Goal: Task Accomplishment & Management: Manage account settings

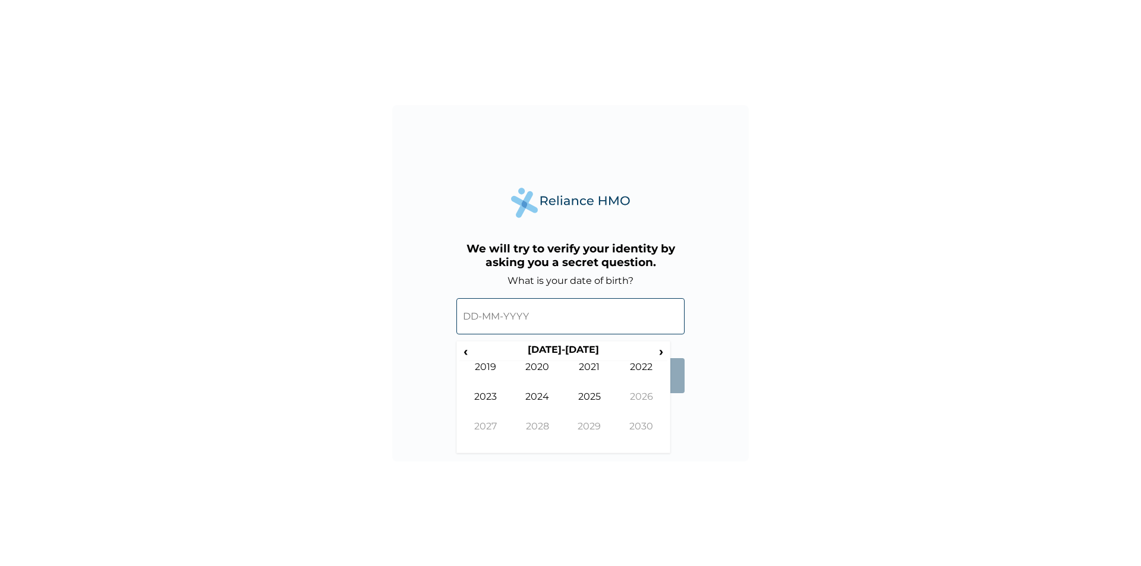
click at [581, 312] on input "text" at bounding box center [570, 316] width 228 height 36
click at [561, 351] on th "2020-2029" at bounding box center [563, 352] width 182 height 17
click at [468, 355] on span "‹" at bounding box center [465, 351] width 12 height 15
click at [467, 355] on span "‹" at bounding box center [465, 351] width 12 height 15
click at [466, 354] on span "‹" at bounding box center [465, 351] width 12 height 15
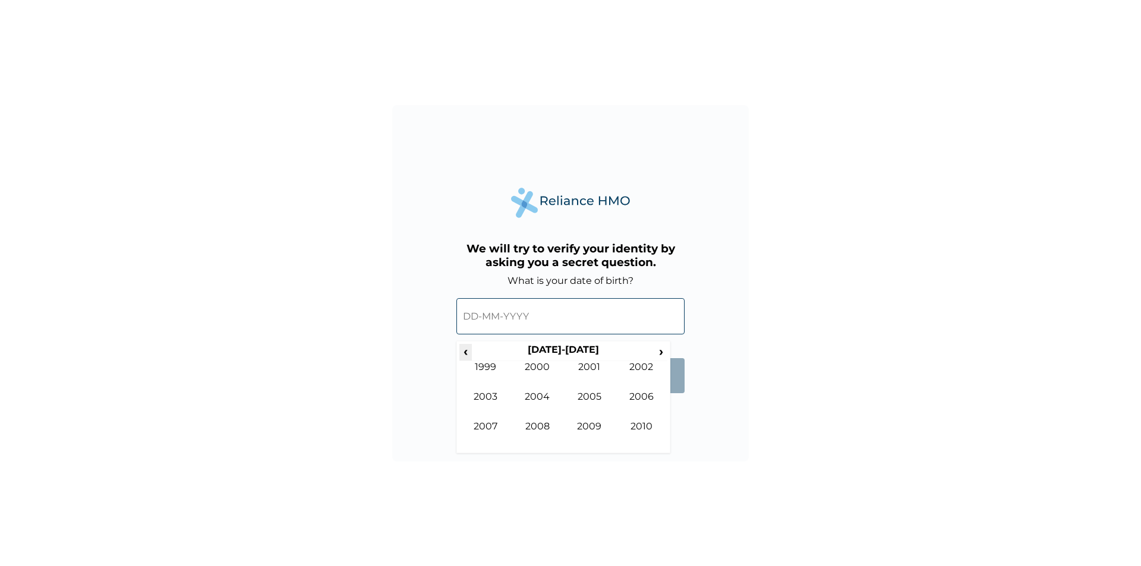
click at [466, 354] on span "‹" at bounding box center [465, 351] width 12 height 15
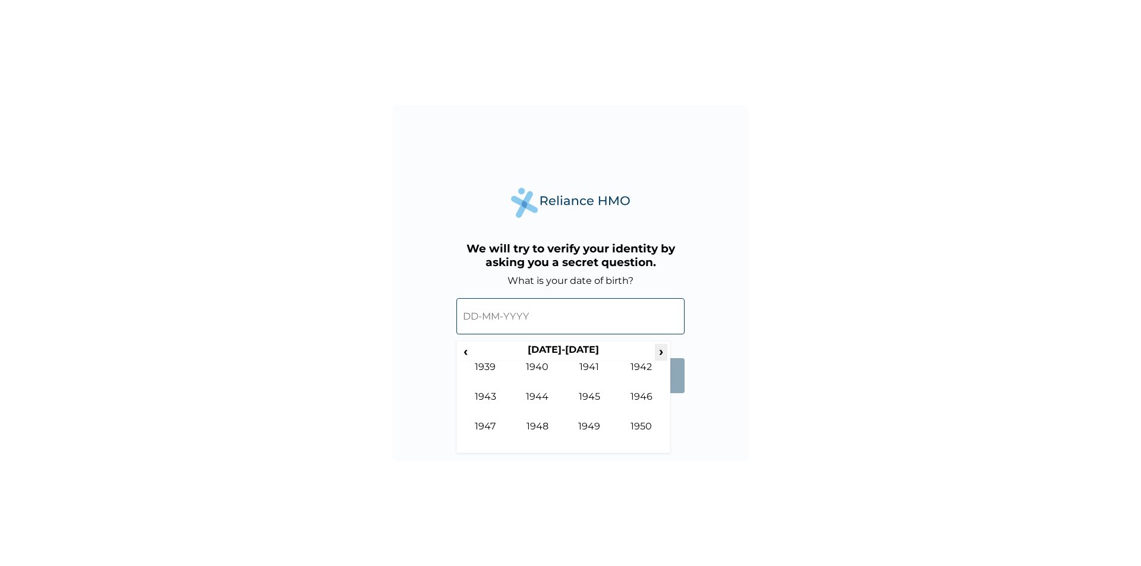
click at [663, 354] on span "›" at bounding box center [661, 351] width 13 height 15
click at [663, 353] on span "›" at bounding box center [661, 351] width 13 height 15
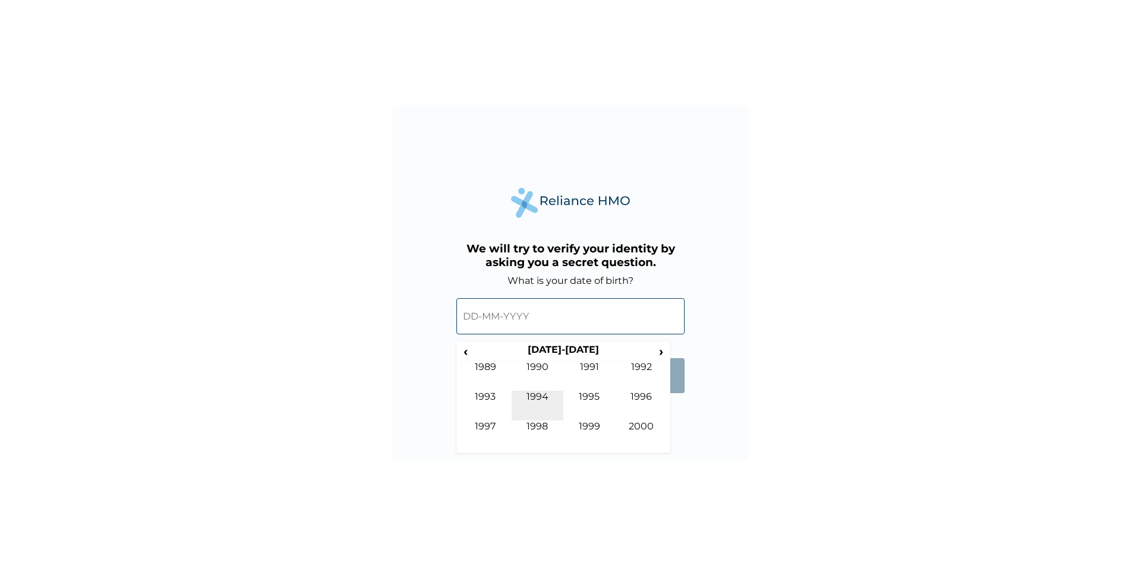
click at [550, 395] on td "1994" at bounding box center [538, 406] width 52 height 30
click at [478, 395] on td "May" at bounding box center [485, 406] width 52 height 30
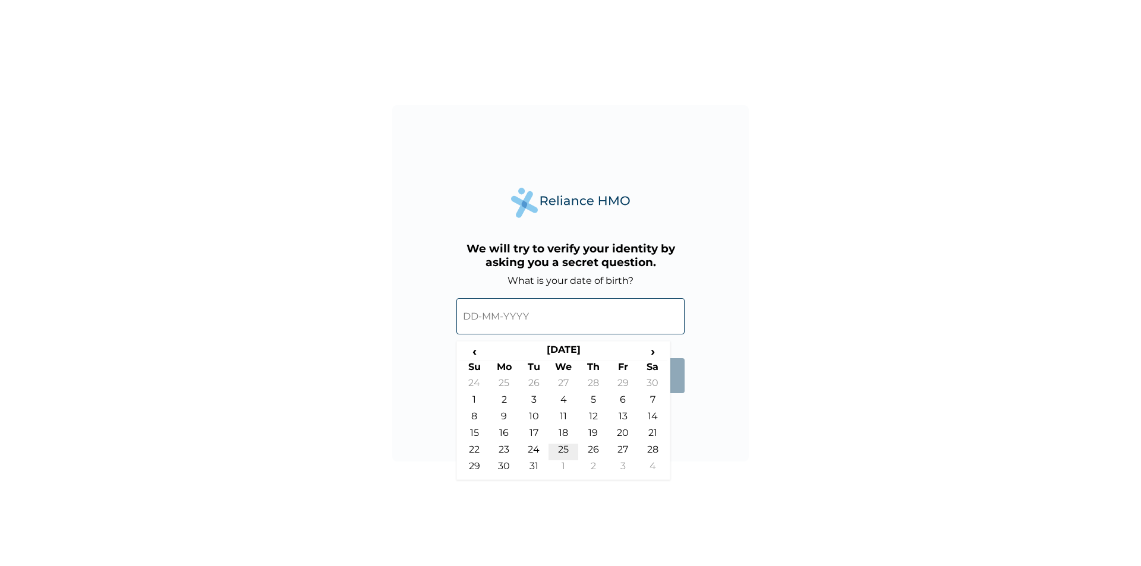
click at [564, 449] on td "25" at bounding box center [563, 452] width 30 height 17
type input "25-05-1994"
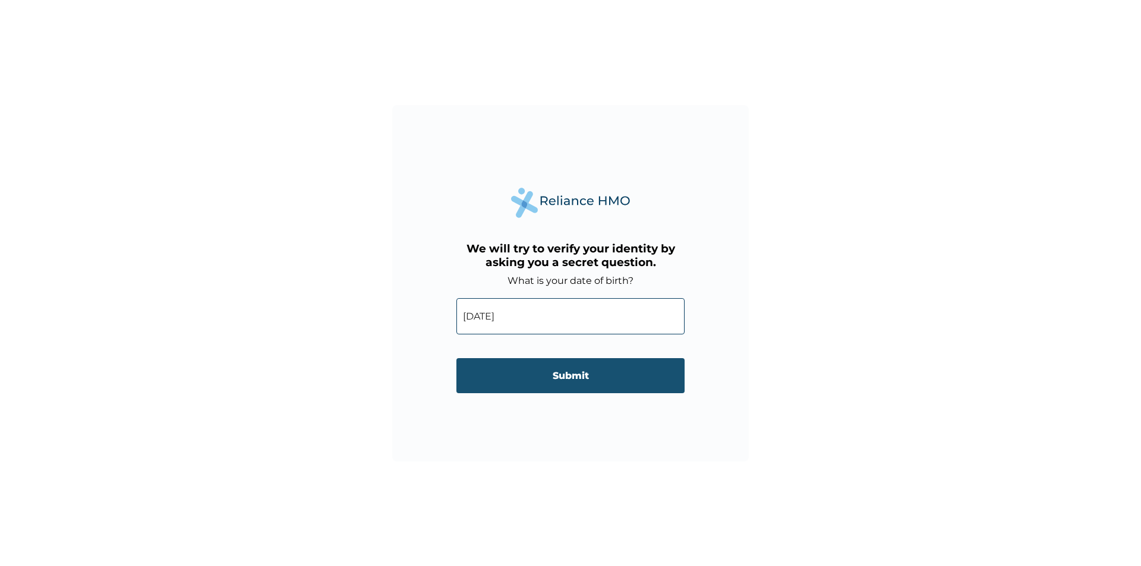
click at [556, 371] on input "Submit" at bounding box center [570, 375] width 228 height 35
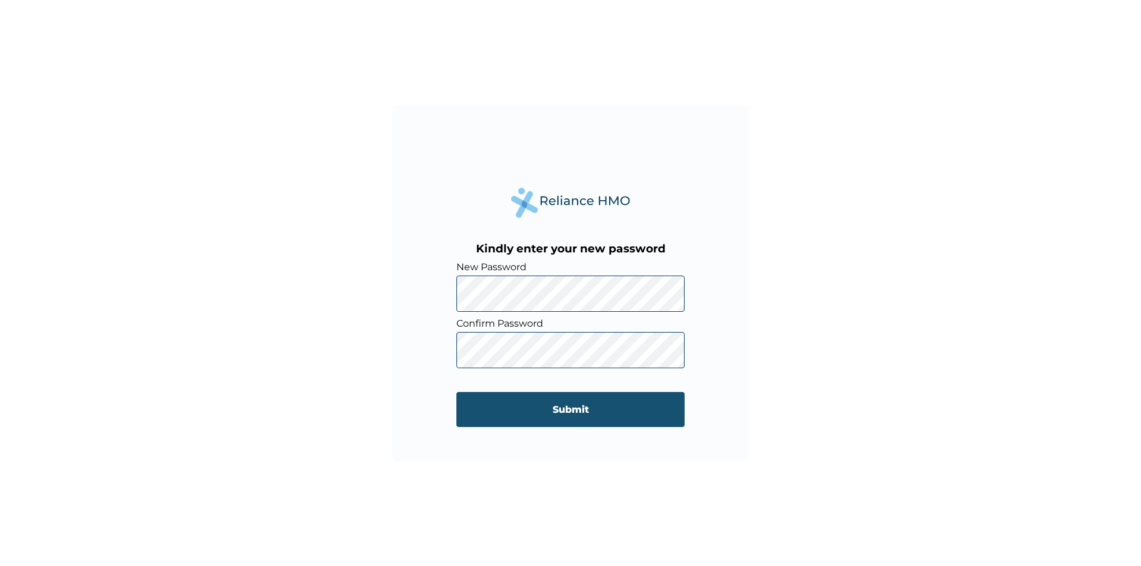
click at [616, 412] on input "Submit" at bounding box center [570, 409] width 228 height 35
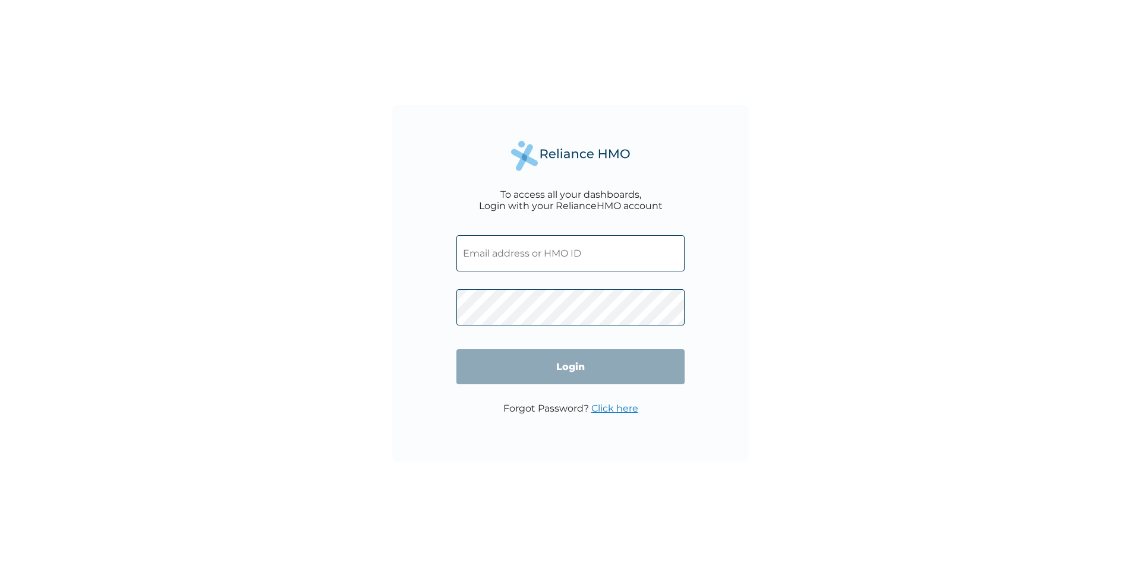
click at [1005, 312] on div "To access all your dashboards, Login with your RelianceHMO account Login Forgot…" at bounding box center [570, 283] width 1141 height 566
